Goal: Task Accomplishment & Management: Complete application form

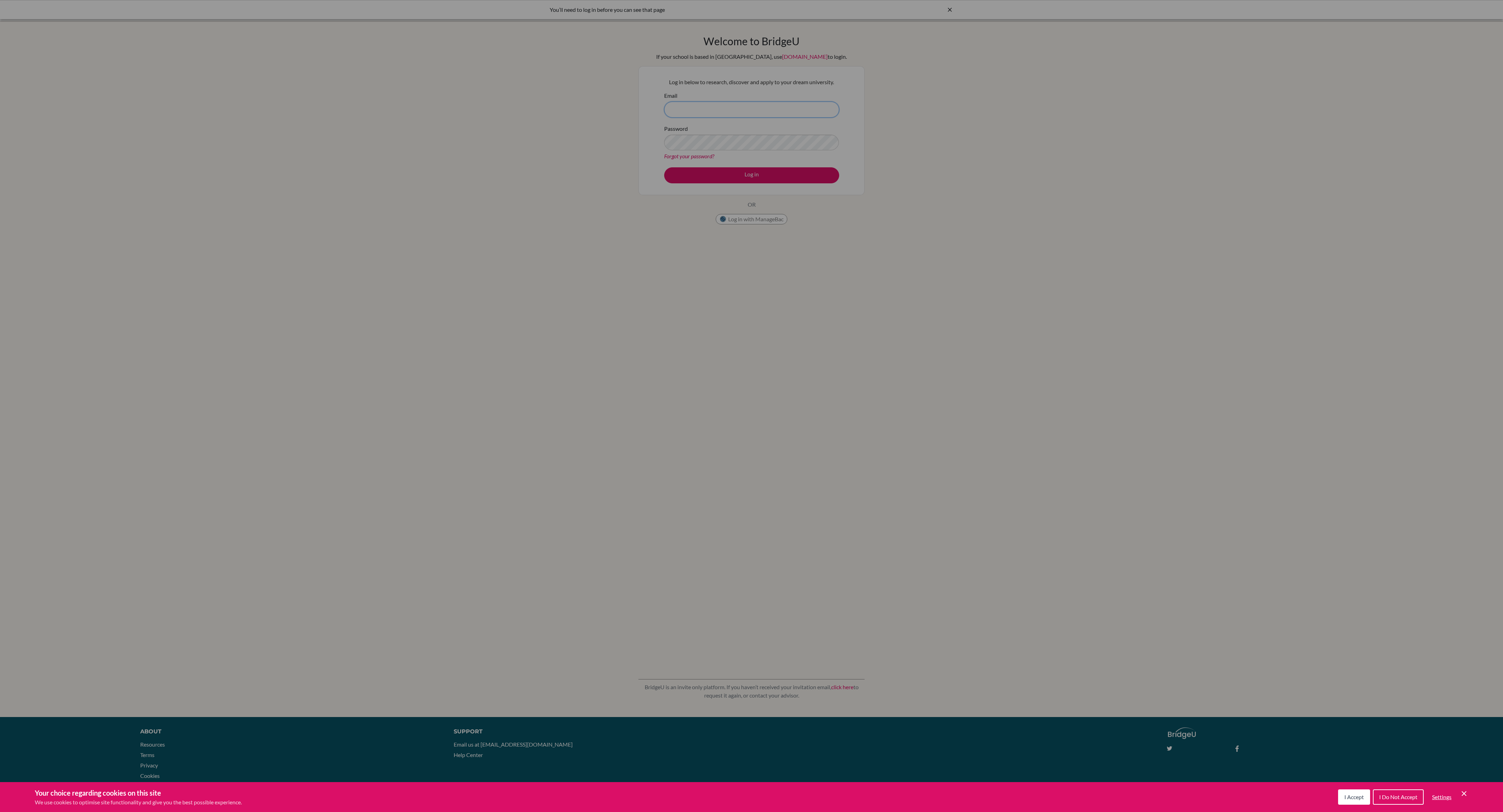
type input "[PERSON_NAME][EMAIL_ADDRESS][PERSON_NAME][DOMAIN_NAME]"
click at [1353, 794] on span "I Accept" at bounding box center [1354, 797] width 20 height 7
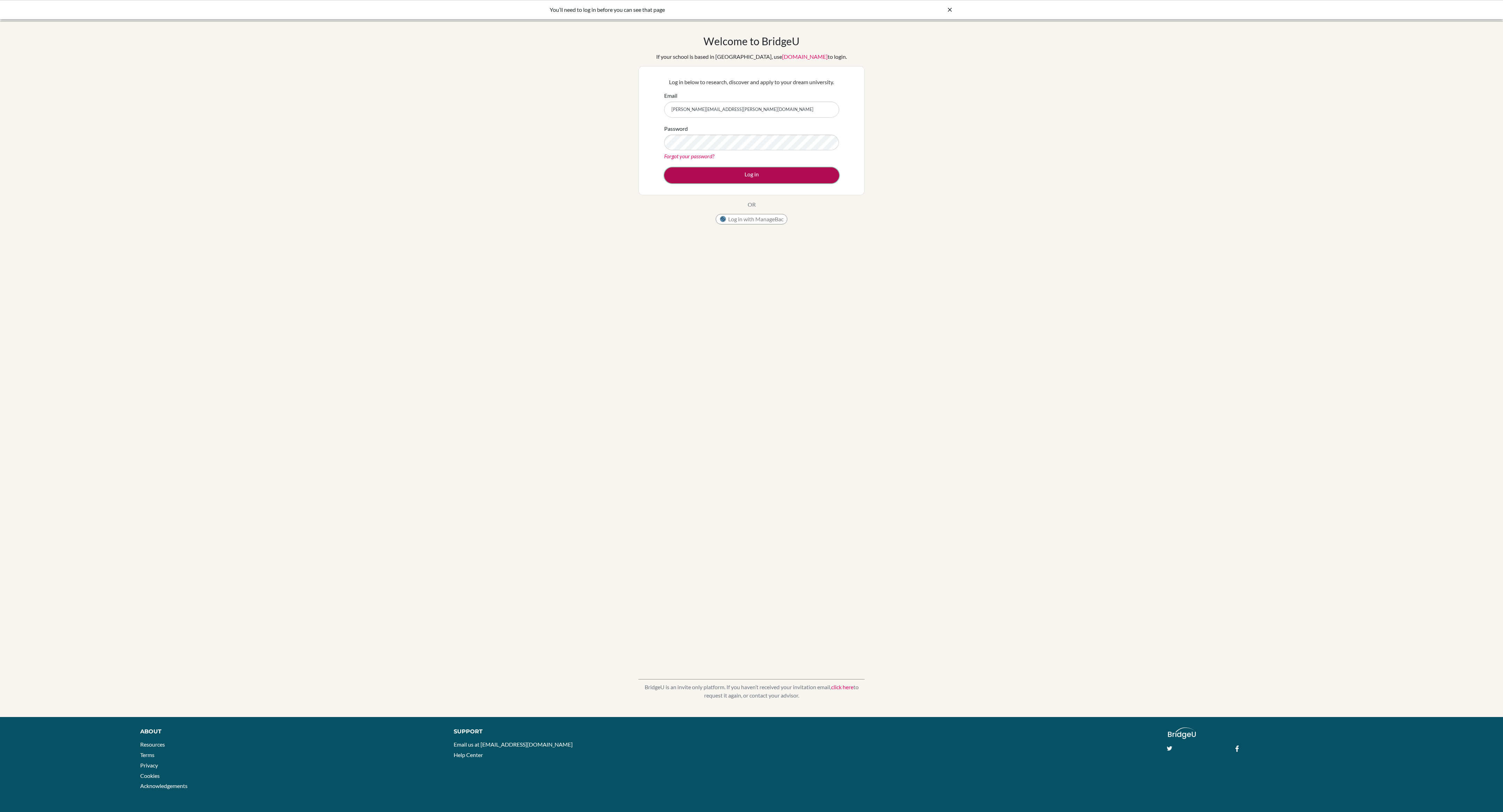
click at [748, 178] on button "Log in" at bounding box center [751, 175] width 175 height 16
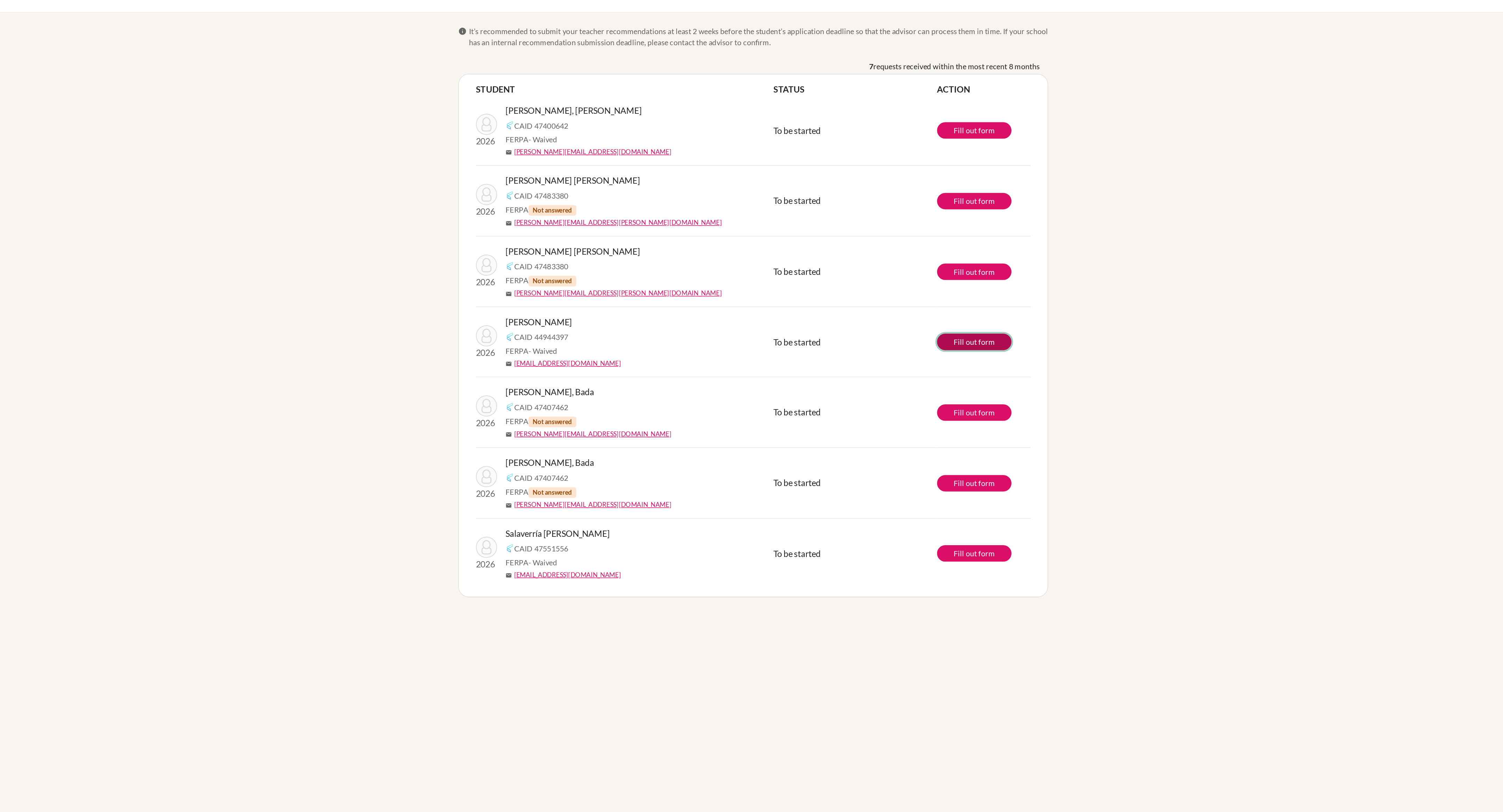
click at [898, 241] on link "Fill out form" at bounding box center [896, 241] width 49 height 10
click at [1003, 271] on div "info It’s recommended to submit your teacher recommendations at least 2 weeks b…" at bounding box center [751, 418] width 1503 height 787
click at [895, 333] on link "Fill out form" at bounding box center [896, 333] width 49 height 10
